Goal: Answer question/provide support

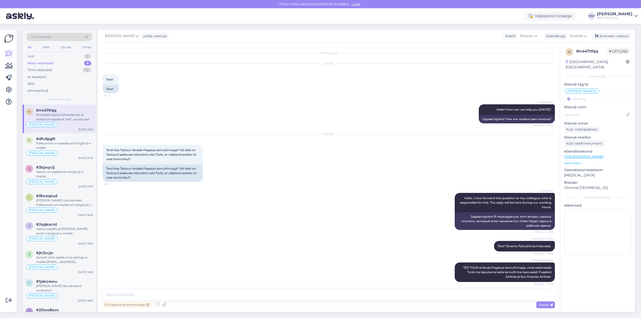
scroll to position [177, 0]
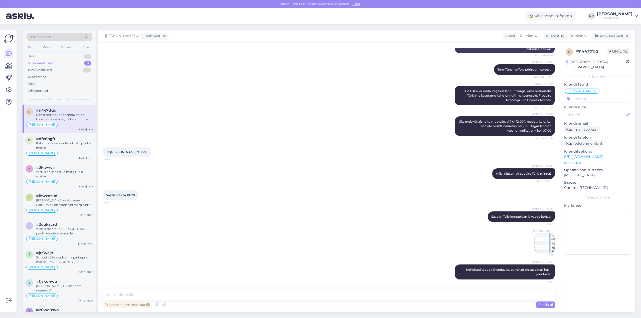
click at [59, 116] on div "Rohelised täpud tähendavad, et kohad on saadaval, hall - puuduvad" at bounding box center [64, 117] width 57 height 9
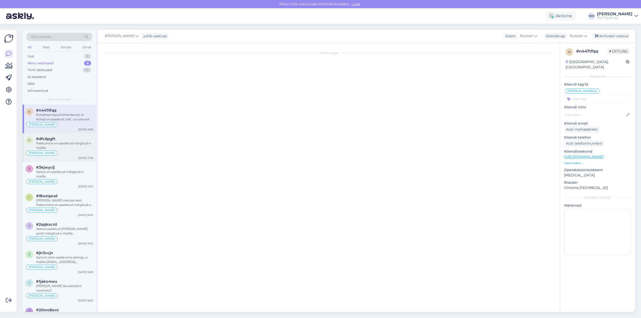
click at [75, 142] on div "Pakkumine on saadetud märgitud e-mailile." at bounding box center [64, 145] width 57 height 9
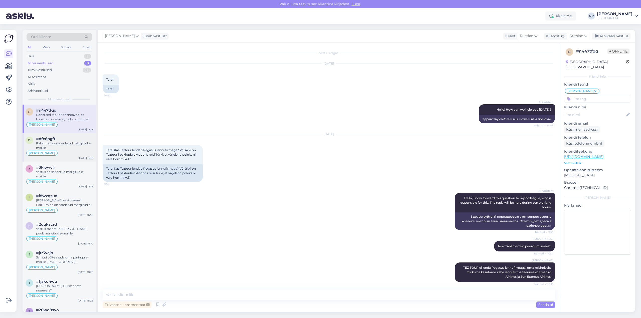
scroll to position [177, 0]
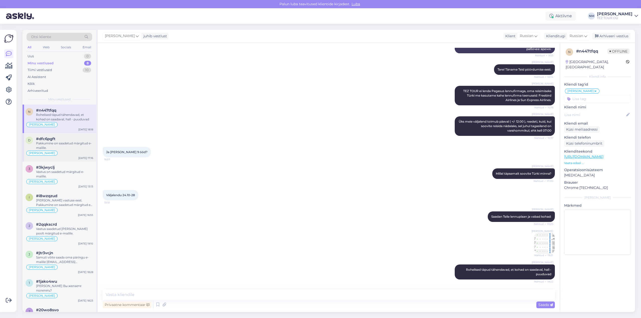
click at [69, 142] on div "Pakkumine on saadetud märgitud e-mailile." at bounding box center [64, 145] width 57 height 9
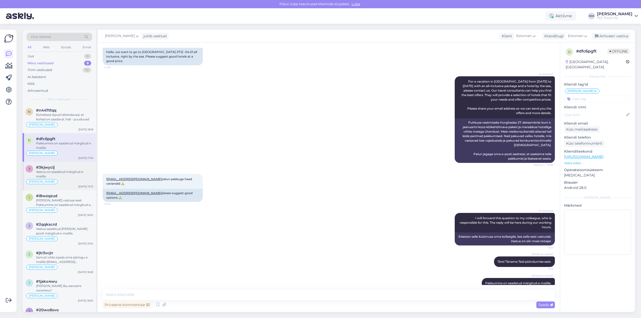
click at [70, 170] on div "Vastus on saadetud märgitud e-mailile." at bounding box center [64, 174] width 57 height 9
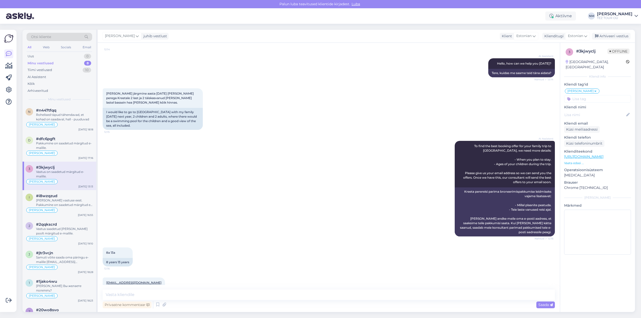
scroll to position [102, 0]
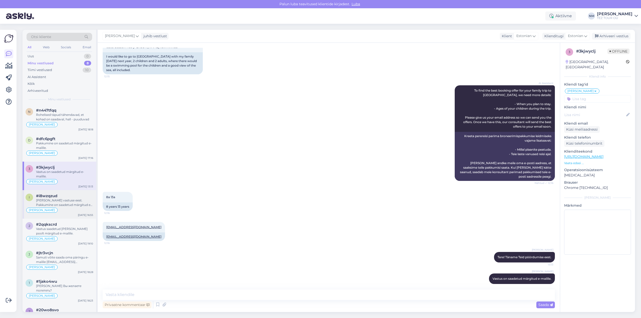
click at [72, 197] on div "#i8wzqzud" at bounding box center [64, 196] width 57 height 5
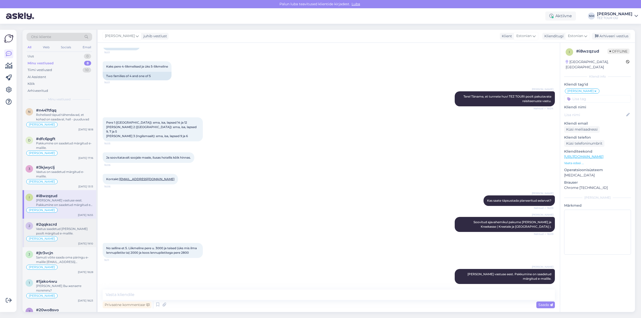
click at [71, 229] on div "Vastus saadetud [PERSON_NAME] poolt märgitud e-mailile." at bounding box center [64, 231] width 57 height 9
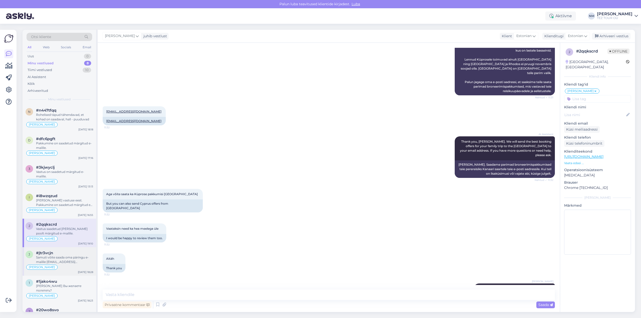
click at [72, 258] on div "Samuti võite saada oma päringu e-mailile [EMAIL_ADDRESS][DOMAIN_NAME], kui Teil…" at bounding box center [64, 259] width 57 height 9
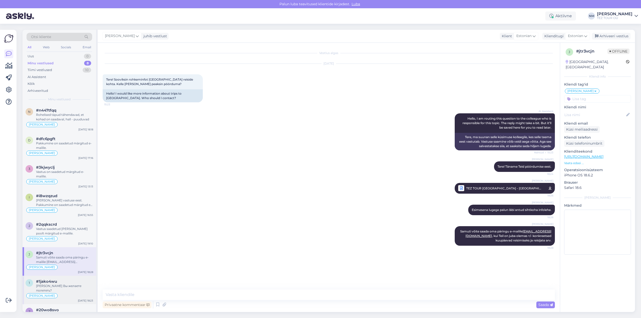
click at [61, 282] on div "#1jako4wu" at bounding box center [64, 282] width 57 height 5
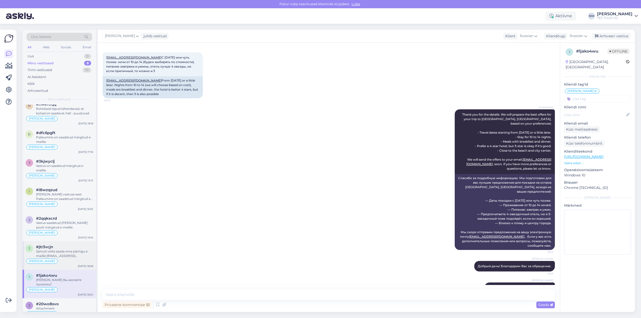
scroll to position [12, 0]
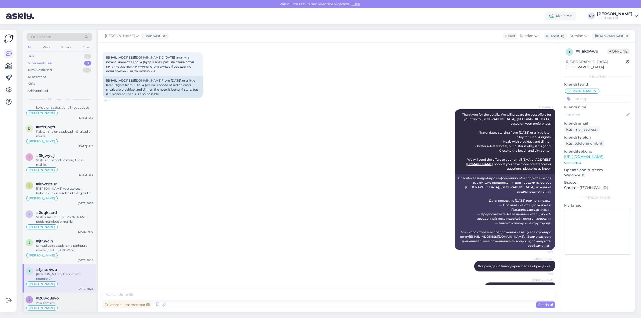
click at [69, 296] on div "#20wo8svo" at bounding box center [64, 298] width 57 height 5
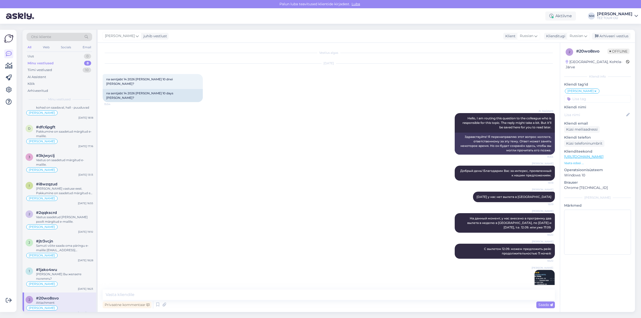
scroll to position [0, 0]
click at [75, 271] on div "#1jako4wu" at bounding box center [64, 270] width 57 height 5
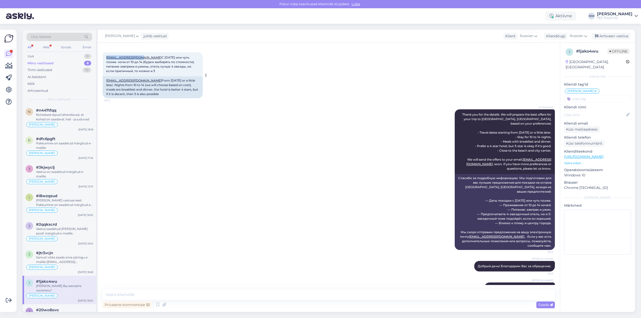
drag, startPoint x: 105, startPoint y: 53, endPoint x: 138, endPoint y: 53, distance: 33.1
click at [138, 53] on div "[EMAIL_ADDRESS][DOMAIN_NAME] С [DATE] или чуть позже. ночи от 10 до 14 (будем в…" at bounding box center [153, 64] width 100 height 24
copy link "[EMAIL_ADDRESS][DOMAIN_NAME]"
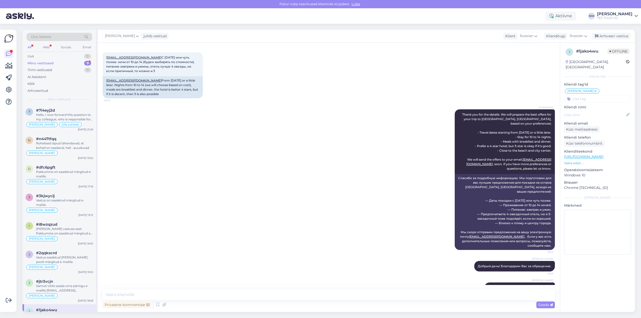
click at [156, 148] on div "AI Assistent Thank you for the details. We will prepare the best offers for you…" at bounding box center [329, 180] width 452 height 152
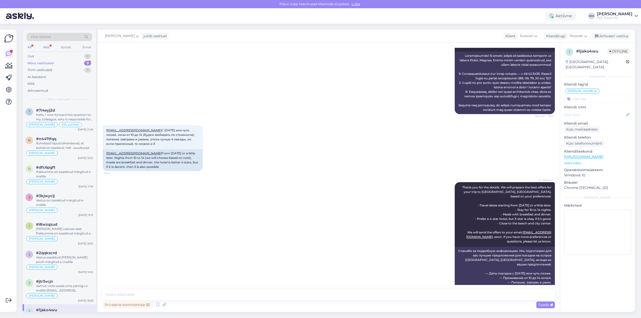
scroll to position [222, 0]
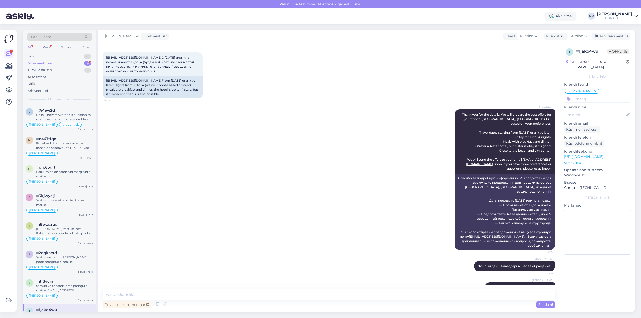
click at [89, 61] on div "9" at bounding box center [87, 63] width 7 height 5
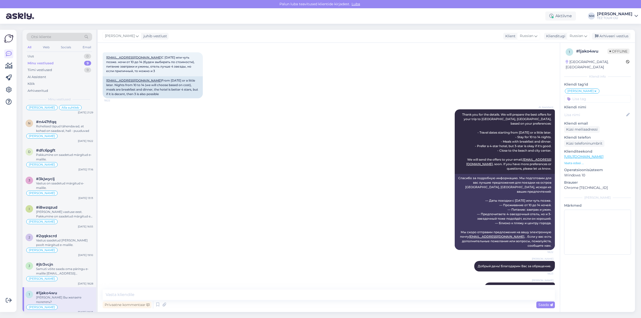
scroll to position [40, 0]
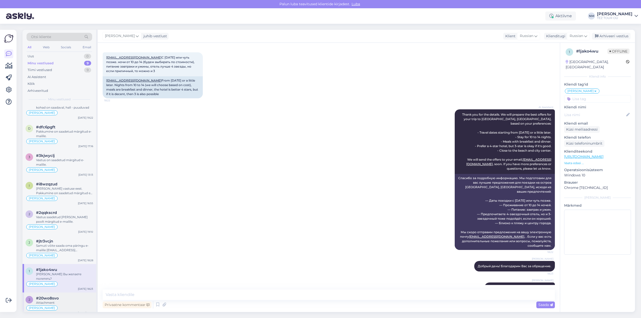
click at [73, 296] on div "#20wo8svo" at bounding box center [64, 298] width 57 height 5
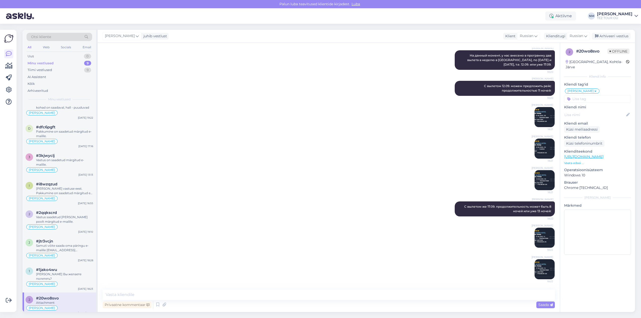
scroll to position [154, 0]
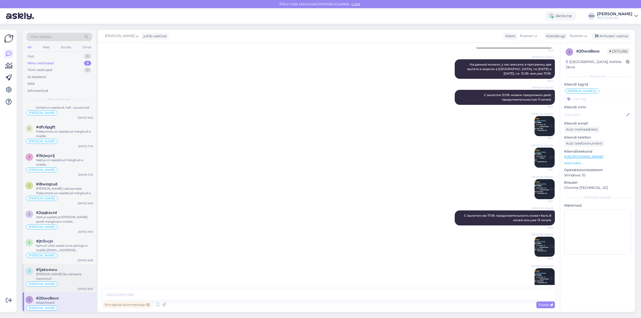
click at [75, 271] on div "#1jako4wu" at bounding box center [64, 270] width 57 height 5
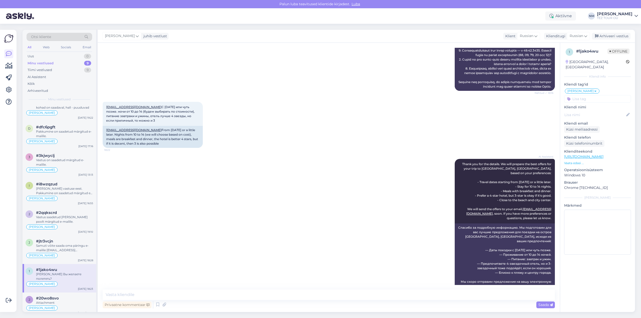
scroll to position [172, 0]
click at [142, 294] on textarea at bounding box center [329, 295] width 452 height 11
click at [135, 297] on textarea at bounding box center [329, 295] width 452 height 11
click at [179, 294] on textarea "Добрый день! Благодарю Вас за оьращение." at bounding box center [329, 295] width 452 height 11
click at [213, 294] on textarea "Добрый день! Благодарю Вас за обращение." at bounding box center [329, 295] width 452 height 11
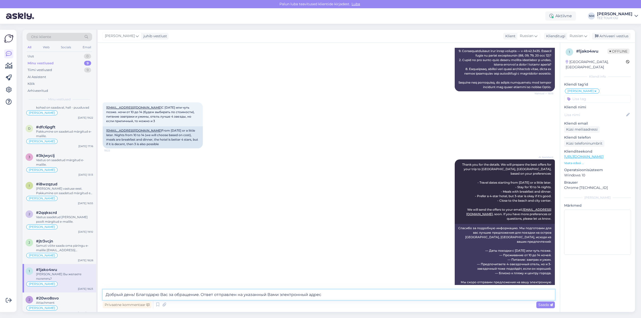
type textarea "Добрый день! Благодарю Вас за обращение. Ответ отправлен на указанный Вами элек…"
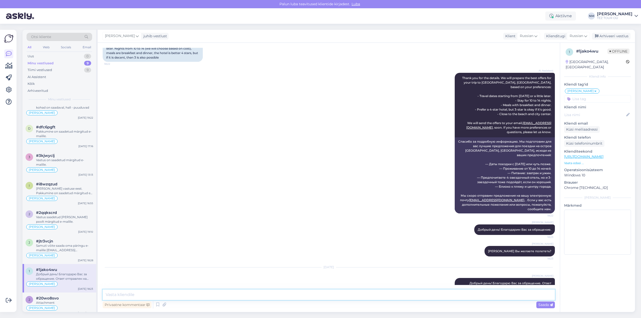
scroll to position [45, 0]
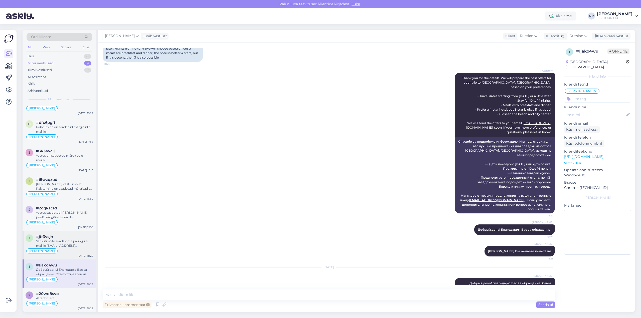
click at [63, 243] on div "Samuti võite saada oma päringu e-mailile [EMAIL_ADDRESS][DOMAIN_NAME], kui Teil…" at bounding box center [64, 243] width 57 height 9
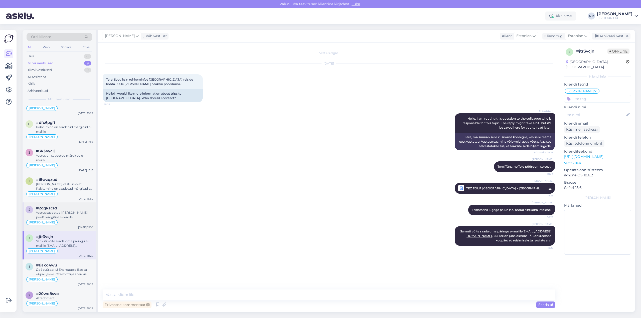
click at [67, 215] on div "Vastus saadetud [PERSON_NAME] poolt märgitud e-mailile." at bounding box center [64, 215] width 57 height 9
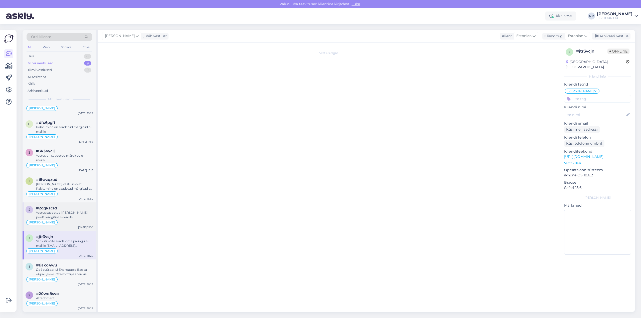
scroll to position [258, 0]
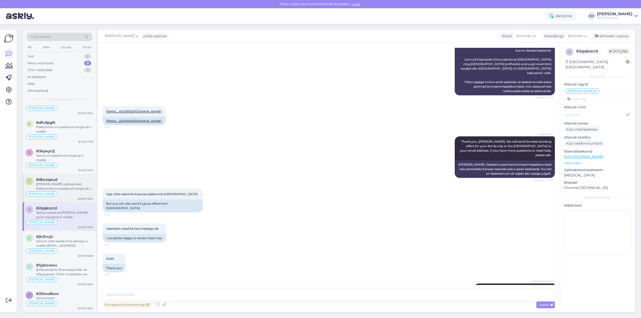
click at [65, 187] on div "[PERSON_NAME] vastuse eest. Pakkumine on saadetud märgitud e-mailile." at bounding box center [64, 186] width 57 height 9
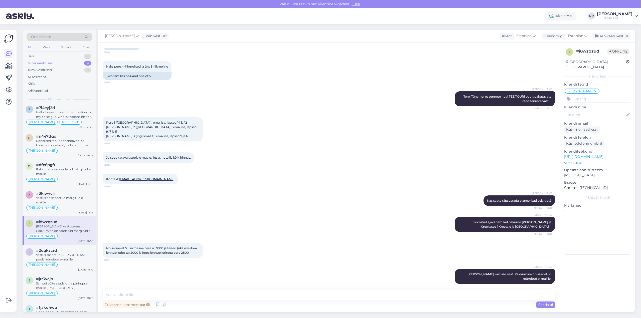
scroll to position [0, 0]
click at [68, 199] on div "Vastus on saadetud märgitud e-mailile." at bounding box center [64, 202] width 57 height 9
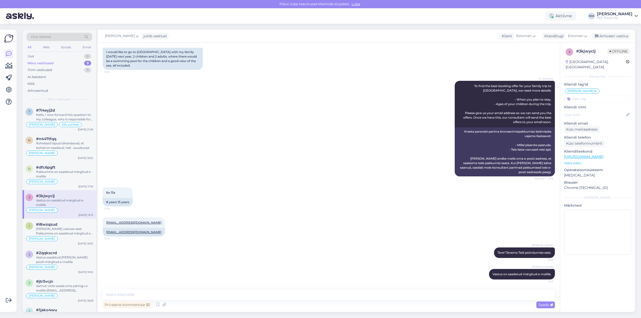
scroll to position [102, 0]
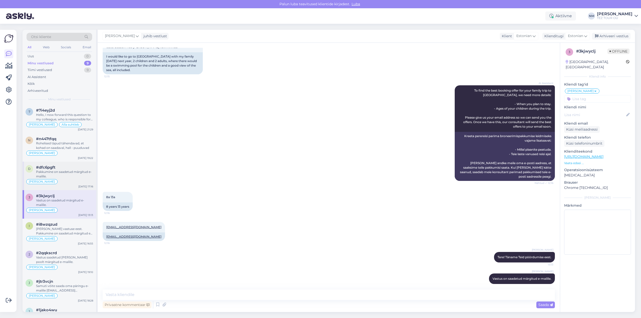
click at [69, 177] on div "Pakkumine on saadetud märgitud e-mailile." at bounding box center [64, 174] width 57 height 9
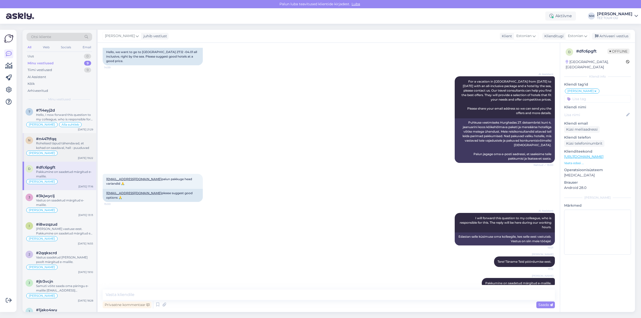
click at [73, 149] on div "Rohelised täpud tähendavad, et kohad on saadaval, hall - puuduvad" at bounding box center [64, 145] width 57 height 9
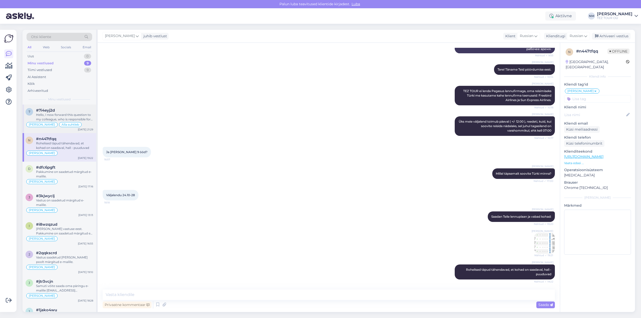
click at [77, 116] on div "Hello, I now forward this question to my colleague, who is responsible for this…" at bounding box center [64, 117] width 57 height 9
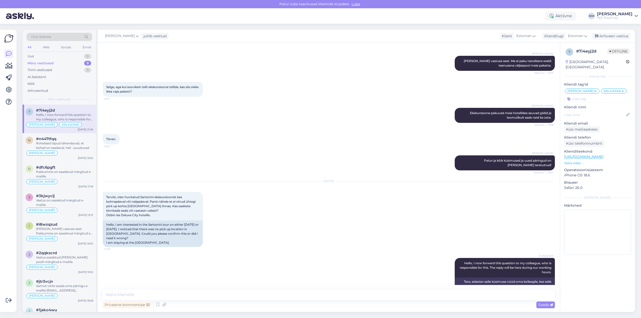
scroll to position [299, 0]
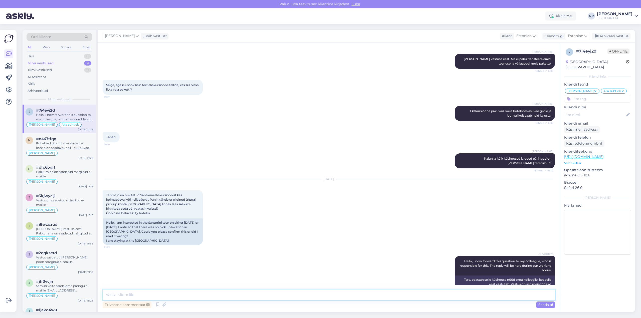
click at [122, 295] on textarea at bounding box center [329, 295] width 452 height 11
type textarea "[PERSON_NAME]"
type textarea "Tere. [PERSON_NAME] uue küsimuse eest."
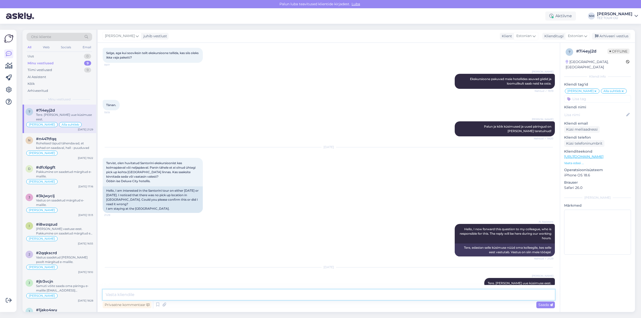
click at [126, 296] on textarea at bounding box center [329, 295] width 452 height 11
paste textarea "Me tõepoolest ei paku majutust [GEOGRAPHIC_DATA] linnas, kuna see asub liiga ka…"
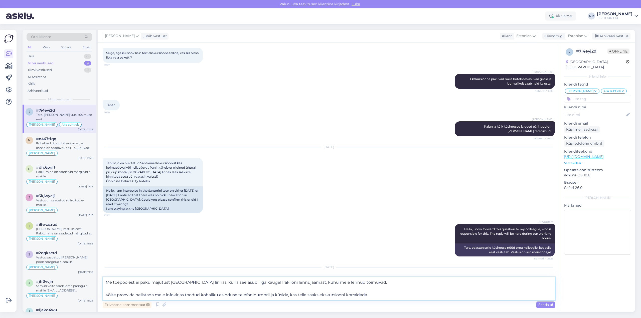
drag, startPoint x: 404, startPoint y: 287, endPoint x: 373, endPoint y: 296, distance: 31.7
click at [371, 295] on textarea "Me tõepoolest ei paku majutust [GEOGRAPHIC_DATA] linnas, kuna see asub liiga ka…" at bounding box center [329, 289] width 452 height 23
paste textarea "Kreeta [PHONE_NUMBER] (10) (tööajad 9:00 - 21:00)"
type textarea "Me tõepoolest ei paku majutust [GEOGRAPHIC_DATA] linnas, kuna see asub liiga ka…"
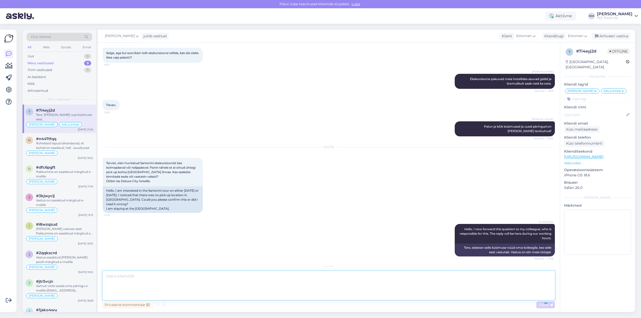
scroll to position [384, 0]
